Goal: Transaction & Acquisition: Book appointment/travel/reservation

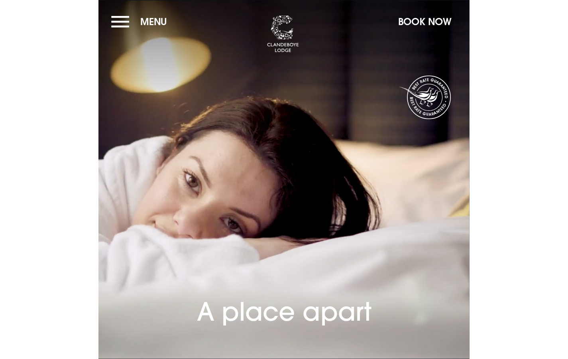
scroll to position [2, 0]
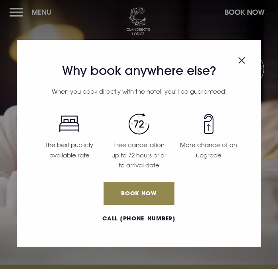
click at [244, 63] on img "Close modal" at bounding box center [241, 60] width 7 height 7
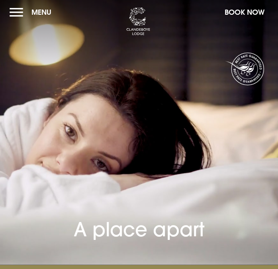
click at [246, 18] on button "Book Now" at bounding box center [245, 12] width 48 height 17
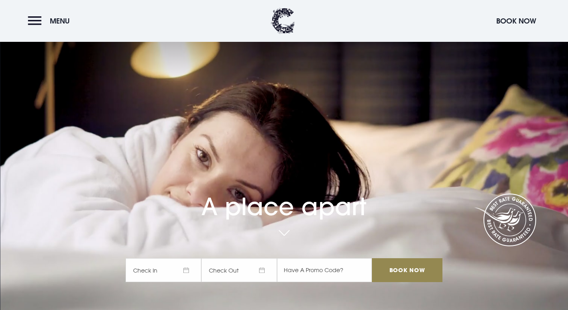
scroll to position [50, 0]
click at [164, 258] on span "Check In" at bounding box center [164, 270] width 76 height 24
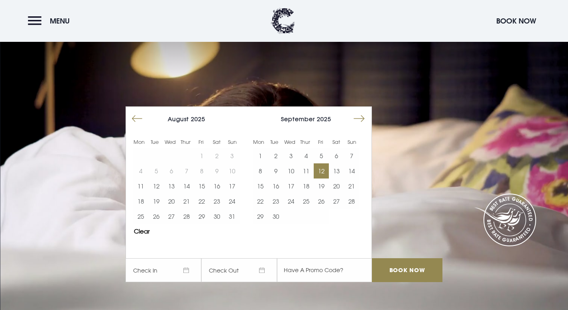
click at [278, 163] on button "12" at bounding box center [321, 170] width 15 height 15
click at [278, 163] on button "11" at bounding box center [306, 170] width 15 height 15
click at [278, 163] on button "12" at bounding box center [321, 170] width 15 height 15
click at [278, 258] on input "text" at bounding box center [324, 270] width 95 height 24
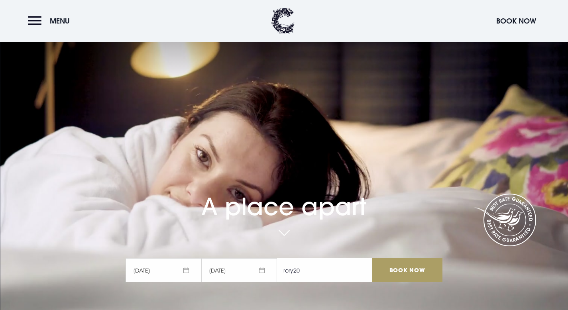
type input "rory20"
click at [278, 258] on input "Book Now" at bounding box center [407, 270] width 70 height 24
